Goal: Find specific page/section: Find specific page/section

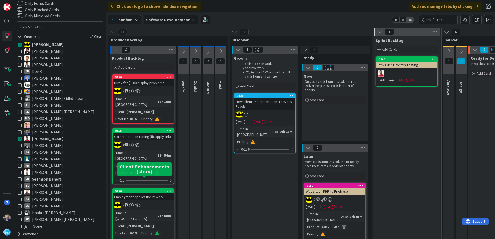
click at [152, 190] on div "9050" at bounding box center [144, 192] width 59 height 4
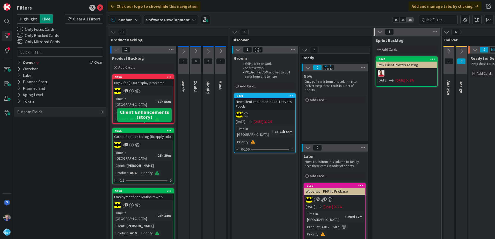
click at [140, 129] on div "9055" at bounding box center [144, 131] width 59 height 4
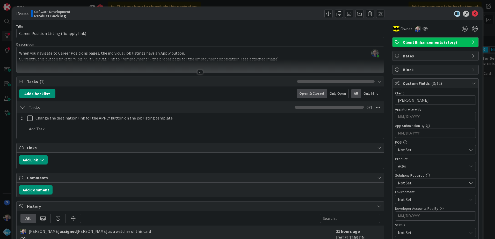
click at [199, 71] on div at bounding box center [200, 72] width 6 height 4
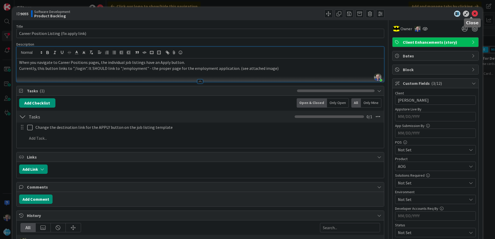
click at [472, 11] on icon at bounding box center [475, 14] width 6 height 6
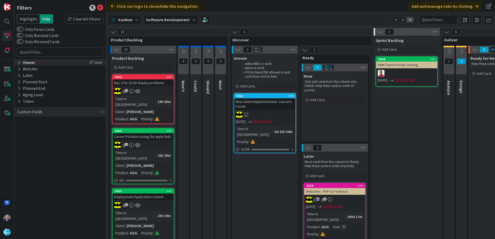
click at [21, 62] on div "Owner" at bounding box center [26, 62] width 19 height 6
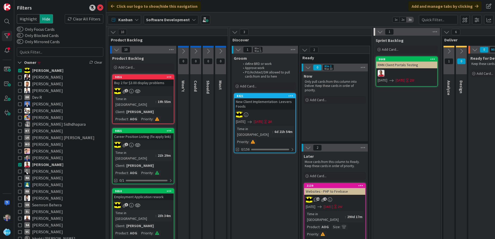
click at [19, 69] on icon at bounding box center [20, 71] width 4 height 4
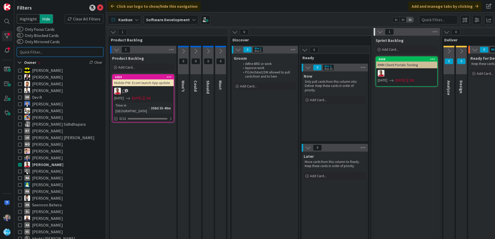
click at [33, 51] on input "text" at bounding box center [60, 51] width 86 height 9
type input "apply"
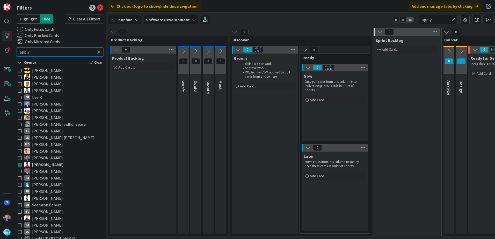
drag, startPoint x: 34, startPoint y: 53, endPoint x: 17, endPoint y: 51, distance: 17.2
click at [17, 51] on input "apply" at bounding box center [60, 51] width 86 height 9
type input "position"
click at [20, 163] on icon at bounding box center [20, 165] width 4 height 4
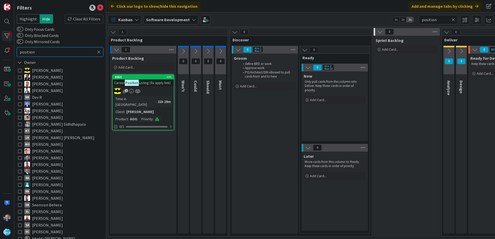
click at [40, 49] on input "position" at bounding box center [60, 51] width 86 height 9
drag, startPoint x: 40, startPoint y: 53, endPoint x: 9, endPoint y: 52, distance: 30.8
click at [9, 52] on div "Filters Highlight Hide Clear All Filters Only Focus Cards Only Blocked Cards On…" at bounding box center [53, 119] width 106 height 239
type input "apply"
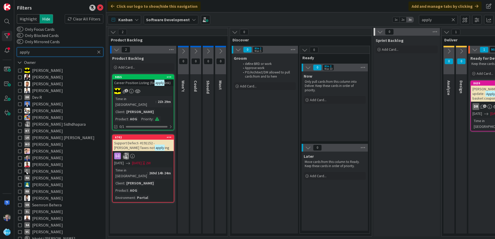
type input "apply"
